Goal: Check status

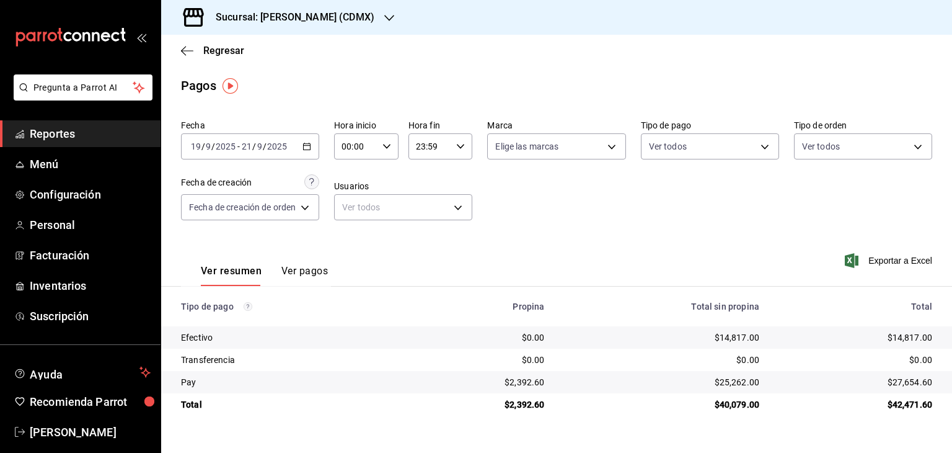
click at [357, 15] on div "Sucursal: [PERSON_NAME] (CDMX)" at bounding box center [285, 17] width 228 height 35
click at [273, 56] on div "[PERSON_NAME] ([PERSON_NAME])" at bounding box center [254, 53] width 166 height 13
click at [306, 140] on div "[DATE] [DATE] - [DATE] [DATE]" at bounding box center [250, 146] width 138 height 26
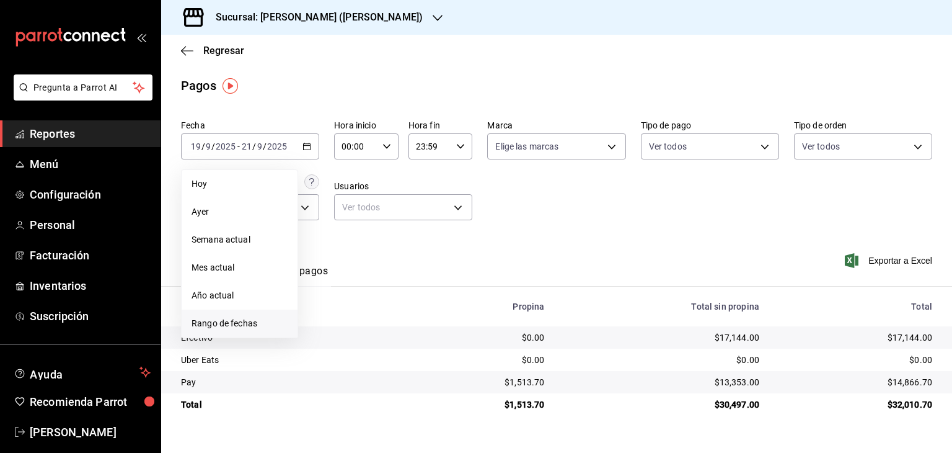
click at [218, 318] on span "Rango de fechas" at bounding box center [240, 323] width 96 height 13
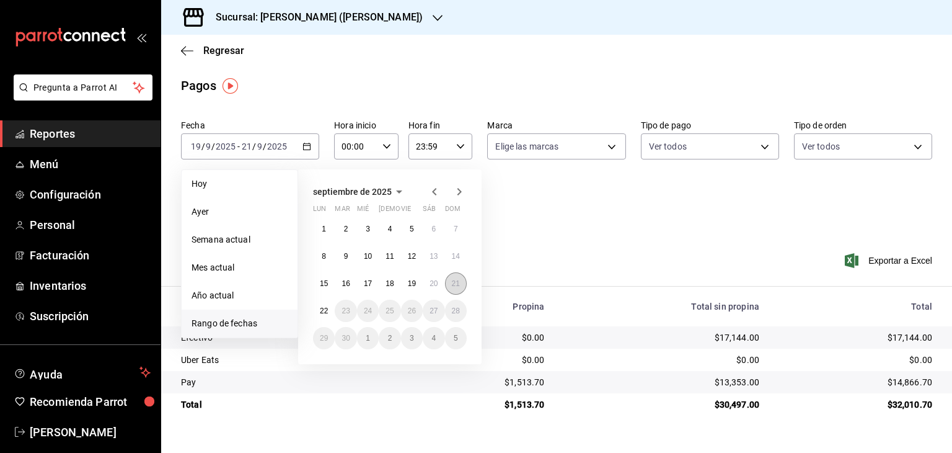
click at [452, 286] on abbr "21" at bounding box center [456, 283] width 8 height 9
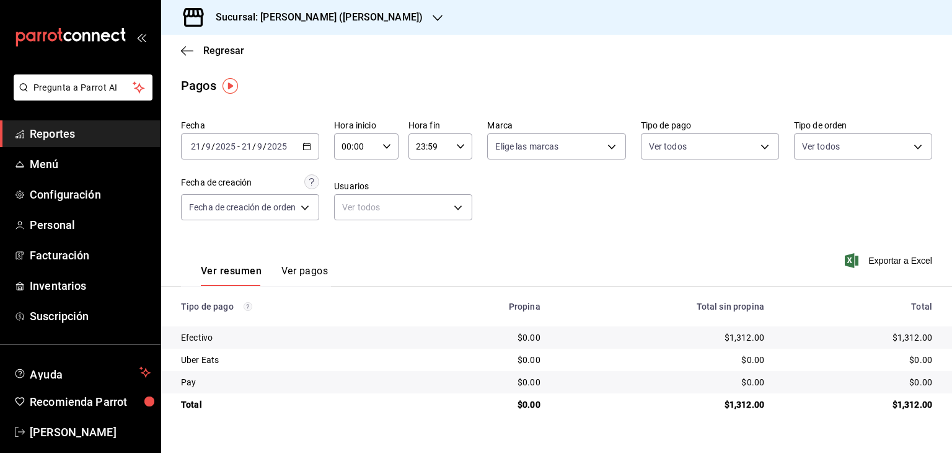
click at [305, 147] on icon "button" at bounding box center [307, 146] width 9 height 9
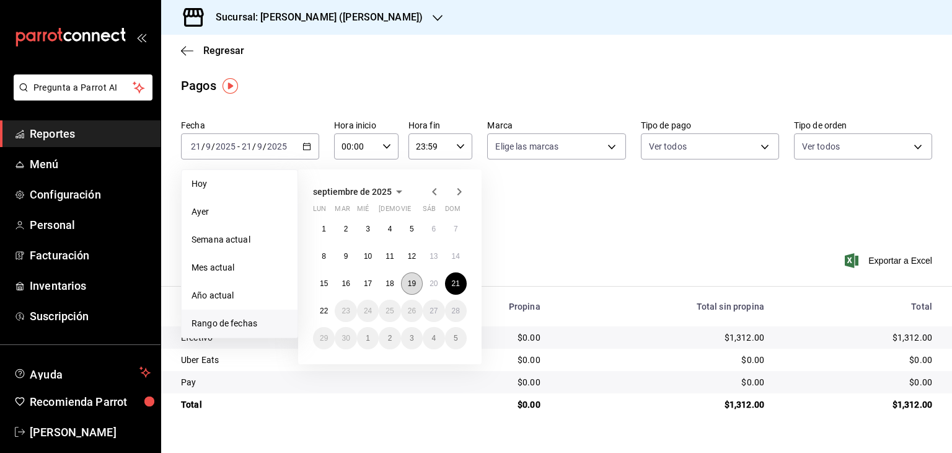
click at [415, 285] on abbr "19" at bounding box center [412, 283] width 8 height 9
click at [458, 284] on abbr "21" at bounding box center [456, 283] width 8 height 9
click at [458, 284] on div "Ver resumen Ver pagos Exportar a Excel" at bounding box center [556, 268] width 791 height 66
